Goal: Information Seeking & Learning: Learn about a topic

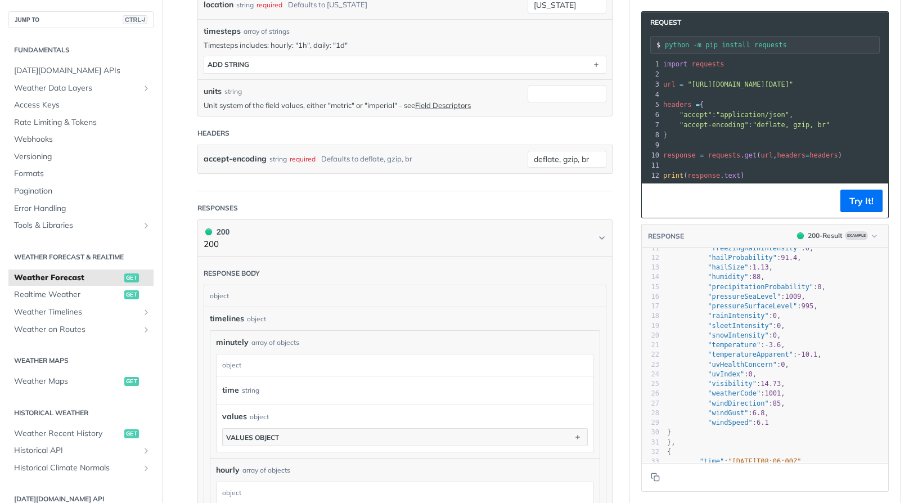
scroll to position [102, 0]
type textarea "ainIntensity"
drag, startPoint x: 706, startPoint y: 324, endPoint x: 752, endPoint y: 326, distance: 46.7
click at [752, 322] on span ""rainIntensity"" at bounding box center [737, 318] width 61 height 8
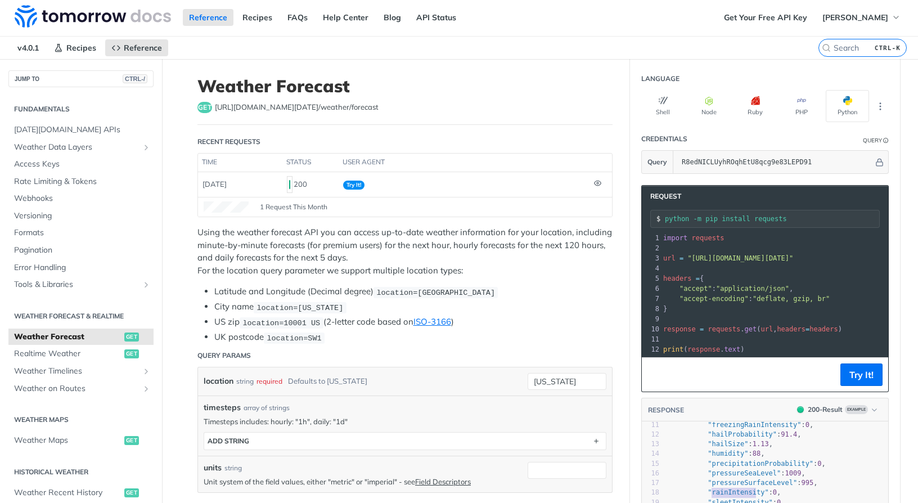
scroll to position [0, 0]
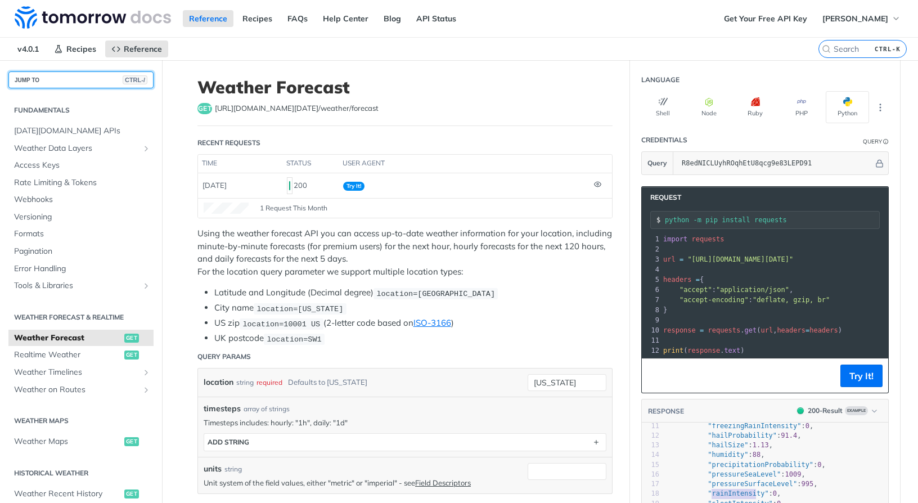
click at [53, 80] on button "JUMP TO CTRL-/" at bounding box center [80, 79] width 145 height 17
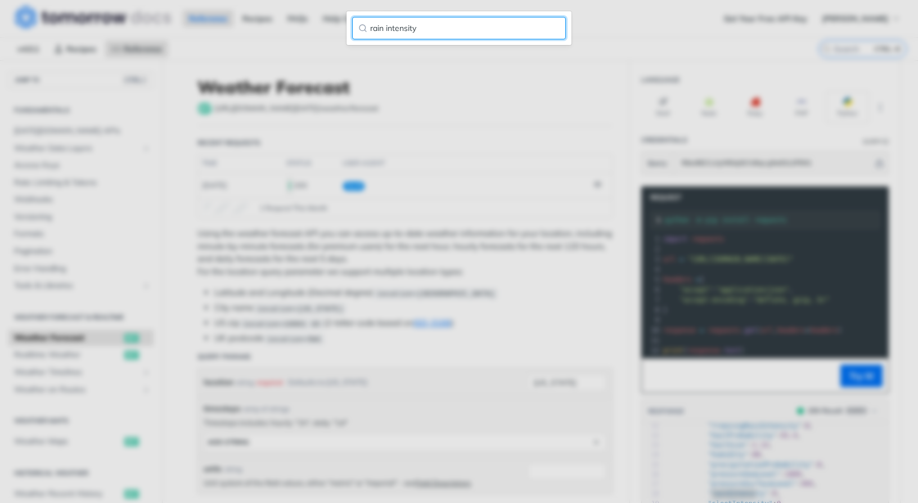
type input "rain intensity"
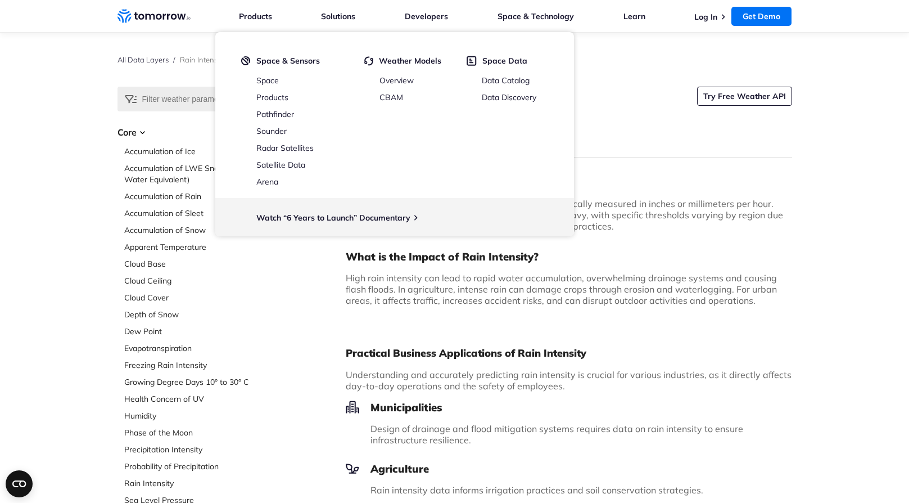
click at [686, 248] on div "What is Rain Intensity? Rain intensity refers to the rate at which rain falls, …" at bounding box center [569, 244] width 446 height 139
